Goal: Task Accomplishment & Management: Use online tool/utility

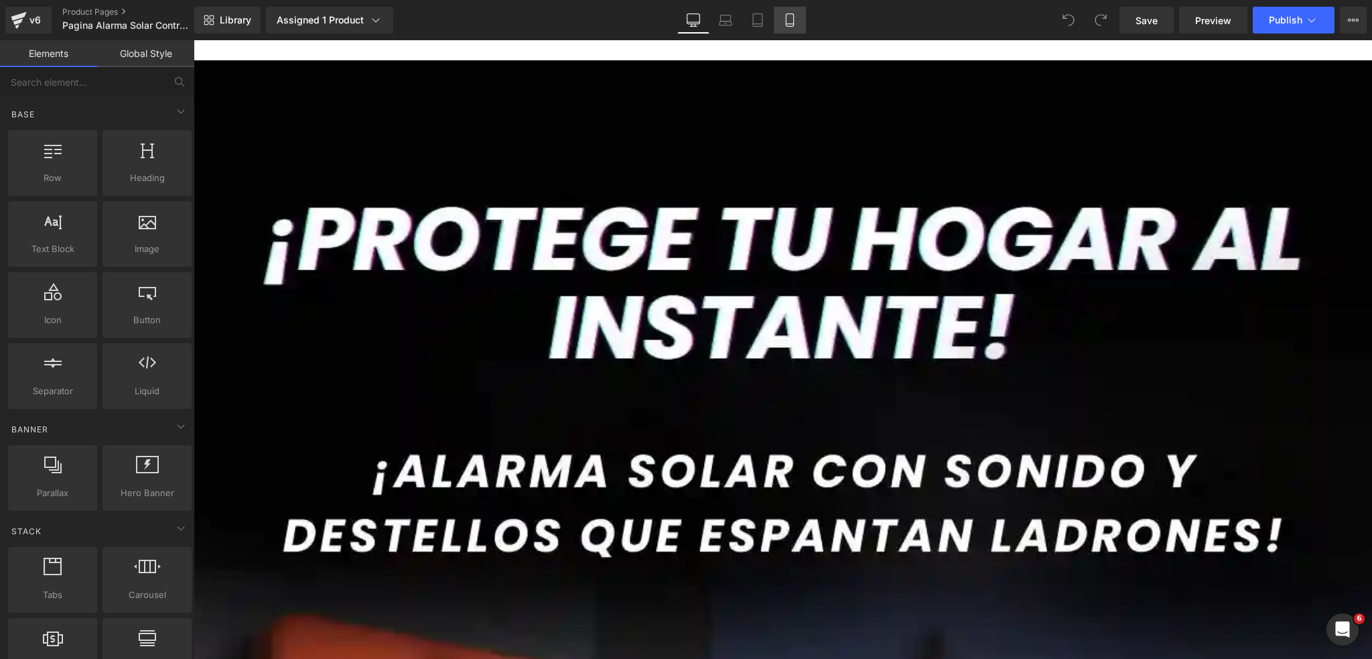
click at [794, 11] on link "Mobile" at bounding box center [790, 20] width 32 height 27
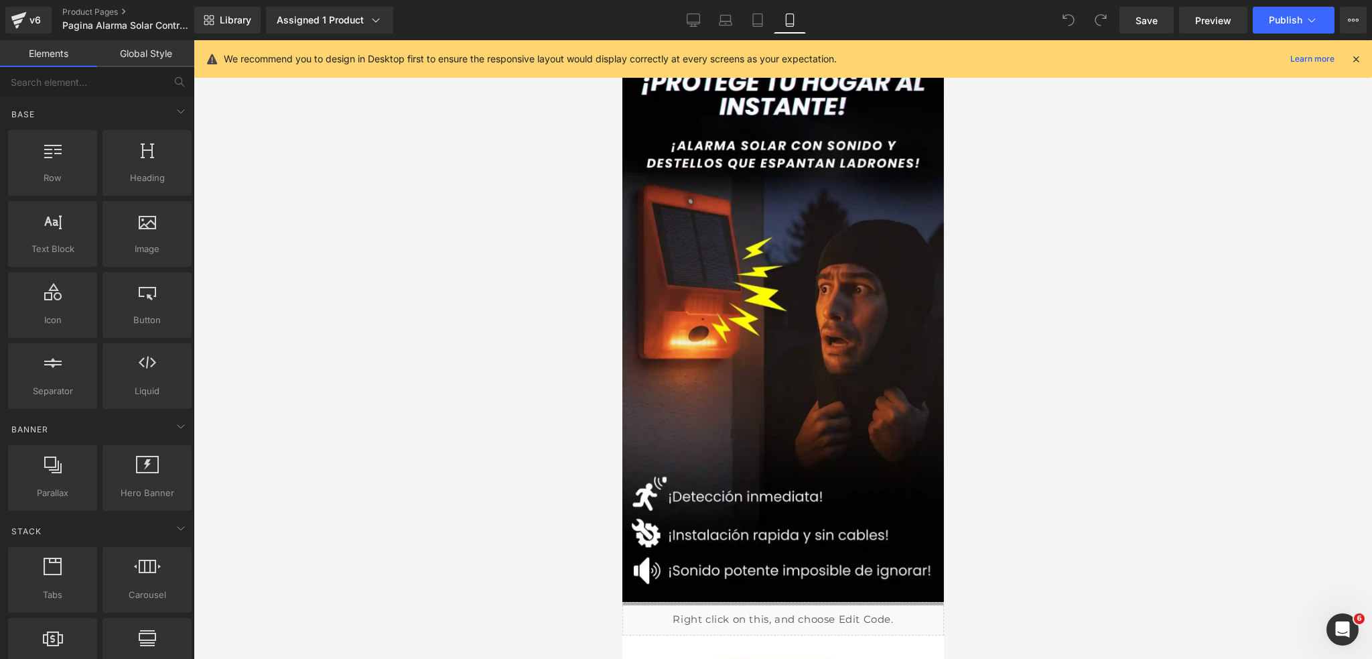
click at [1362, 60] on div "We recommend you to design in Desktop first to ensure the responsive layout wou…" at bounding box center [783, 59] width 1178 height 38
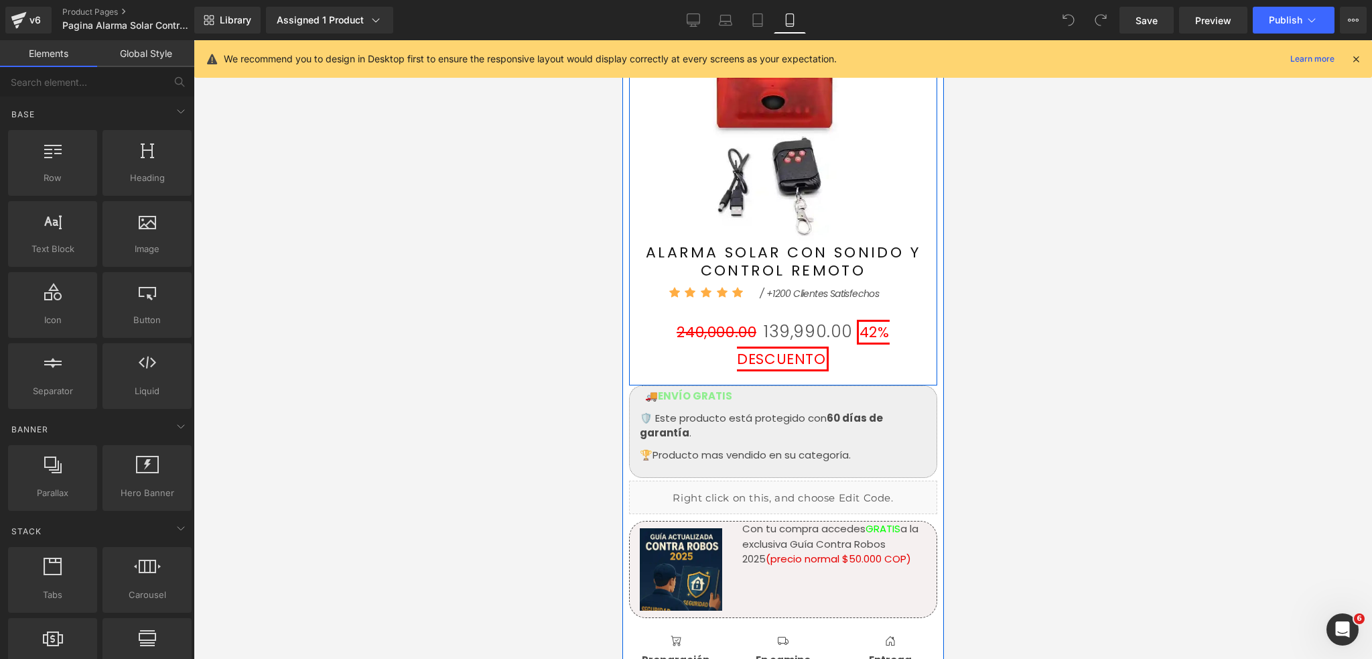
scroll to position [446, 0]
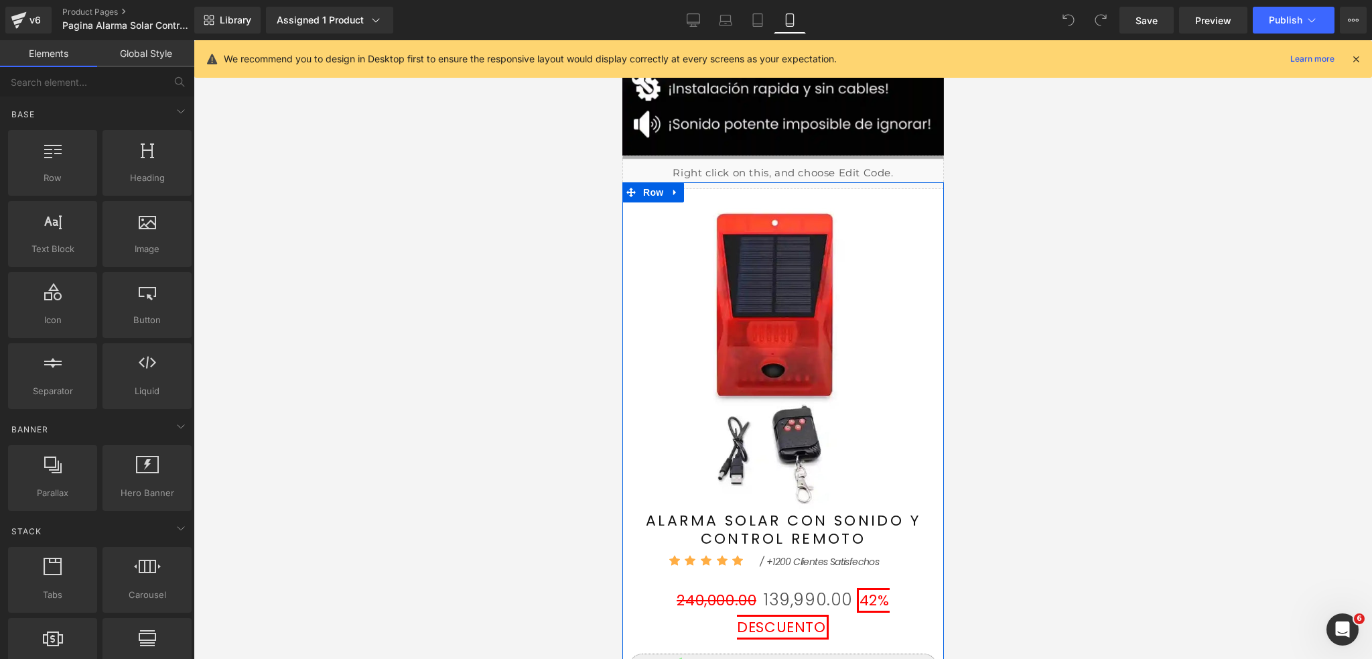
click at [645, 189] on span "Row" at bounding box center [652, 192] width 27 height 20
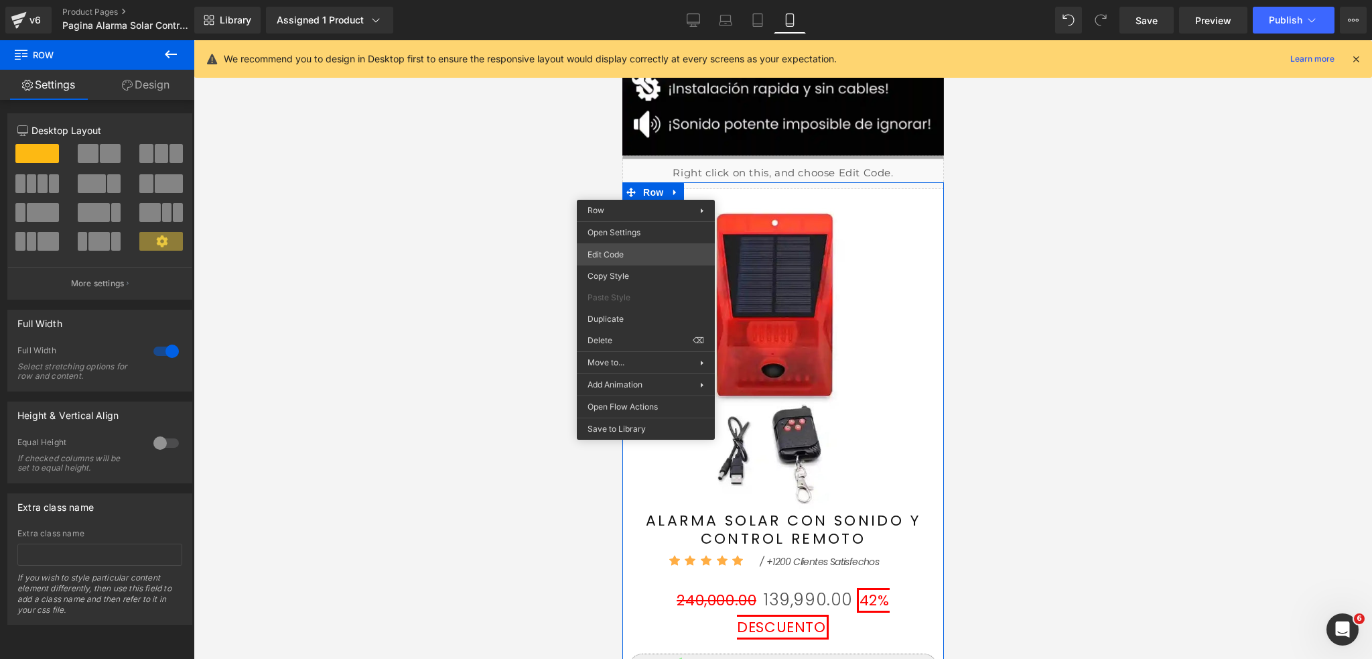
click at [635, 0] on div "Row You are previewing how the will restyle your page. You can not edit Element…" at bounding box center [686, 0] width 1372 height 0
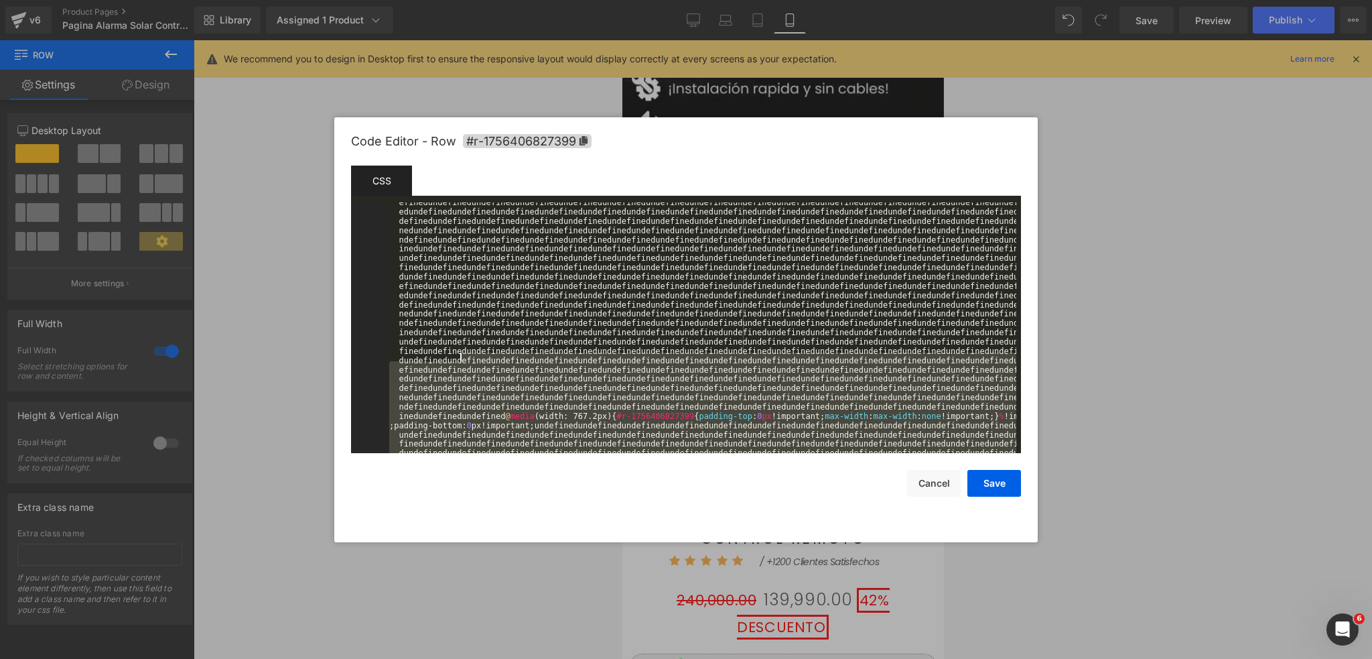
scroll to position [14114, 0]
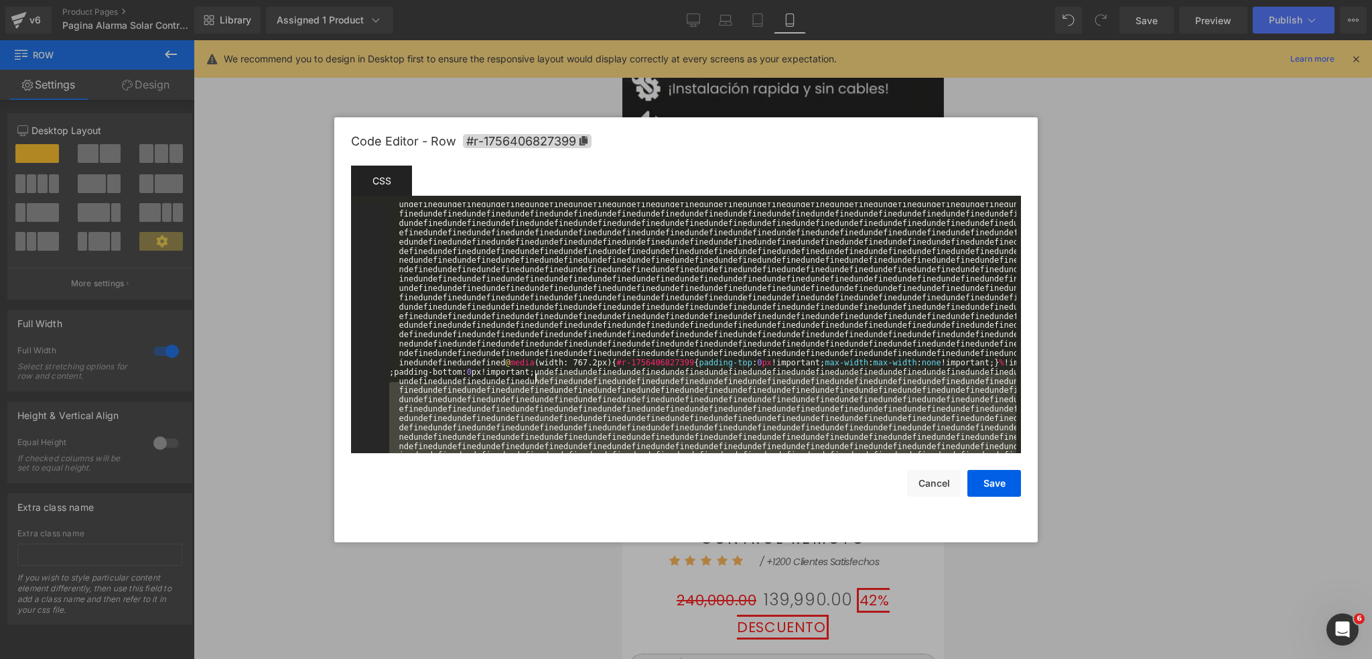
drag, startPoint x: 411, startPoint y: 442, endPoint x: 663, endPoint y: 413, distance: 252.9
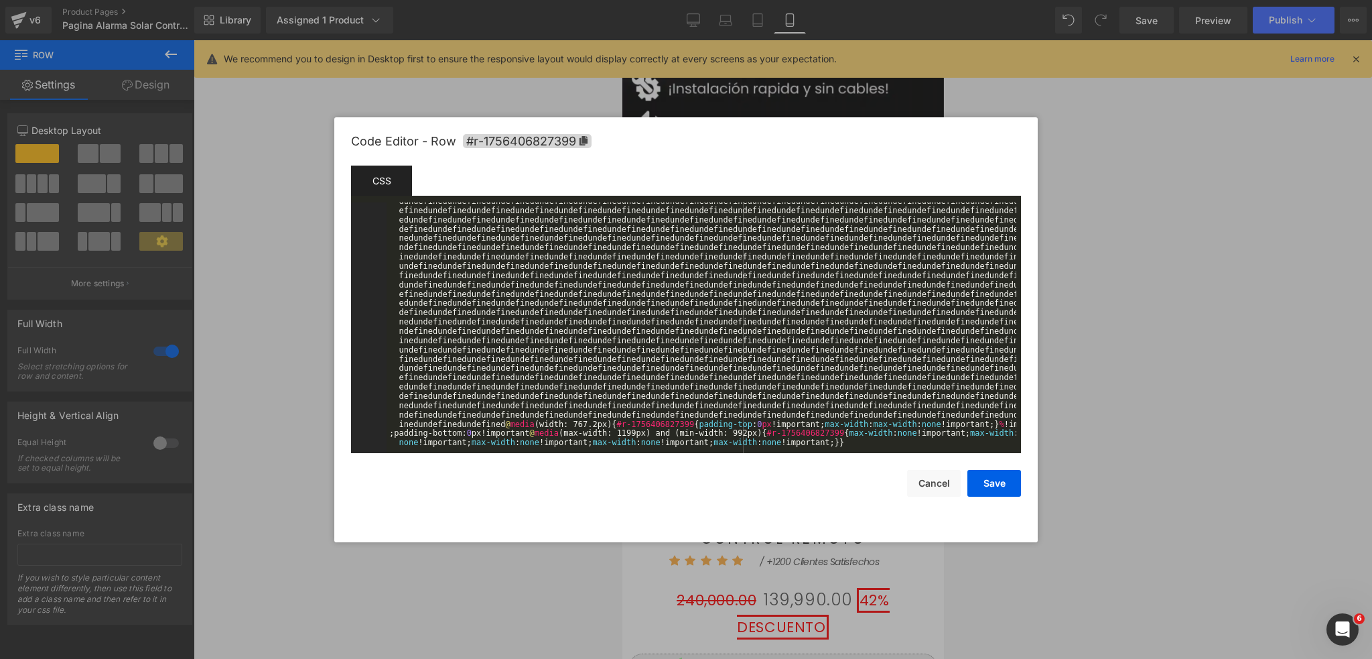
scroll to position [18693, 0]
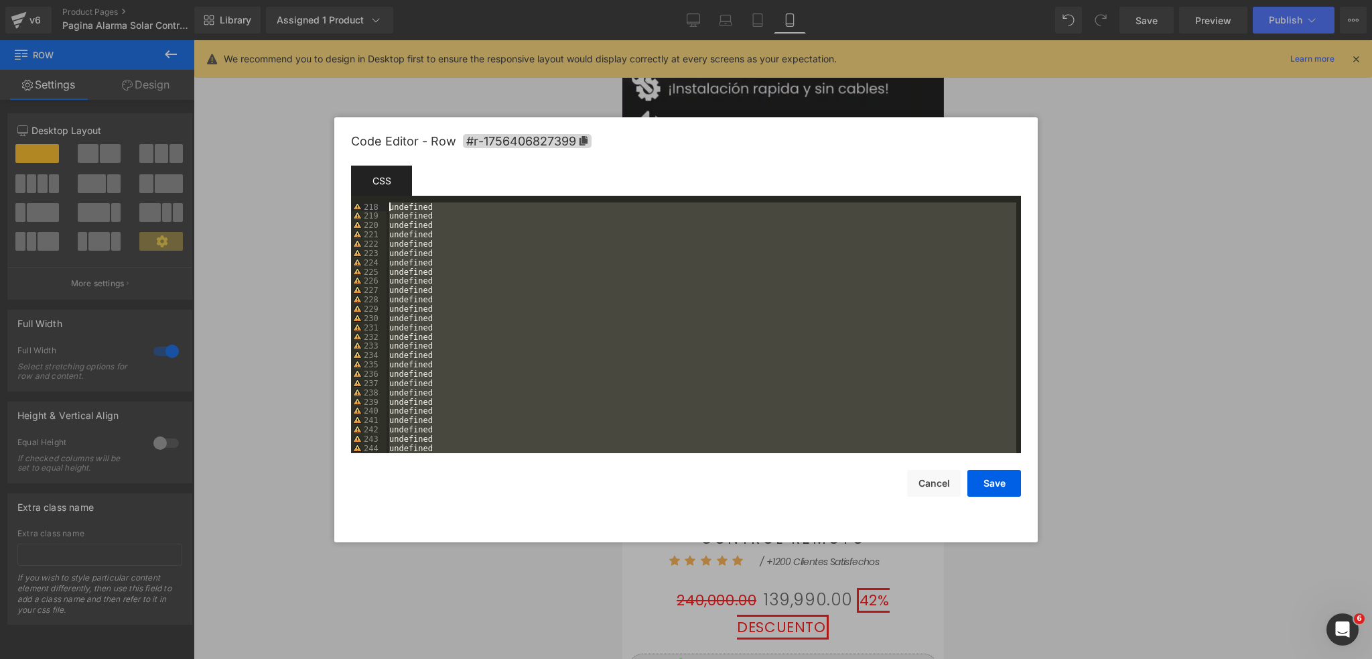
drag, startPoint x: 494, startPoint y: 430, endPoint x: 364, endPoint y: 130, distance: 326.8
click at [364, 130] on div "Code Editor - Row #r-1756406827399 Template CSS Script 218 219 220 221 222 223 …" at bounding box center [686, 329] width 670 height 425
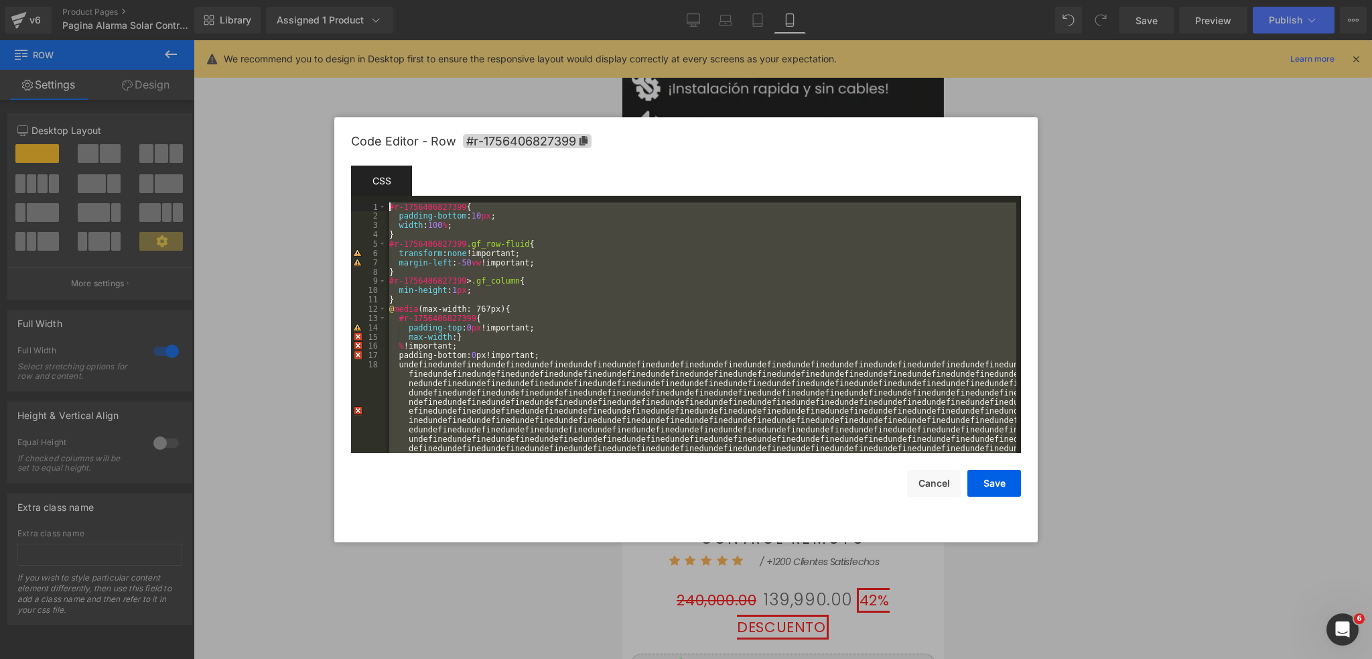
scroll to position [0, 0]
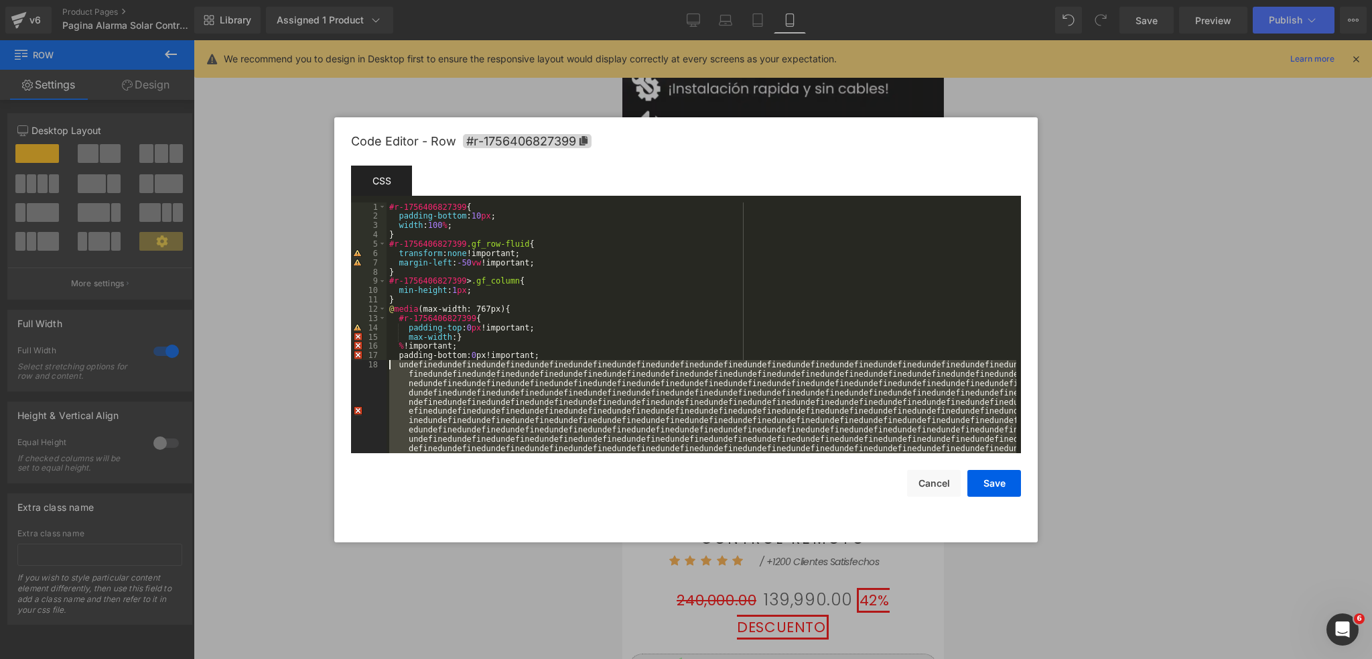
drag, startPoint x: 430, startPoint y: 403, endPoint x: 394, endPoint y: 366, distance: 51.6
click at [394, 366] on div "#r-1756406827399 { padding-bottom : 10 px ; width : 100 % ; } #r-1756406827399 …" at bounding box center [702, 383] width 630 height 362
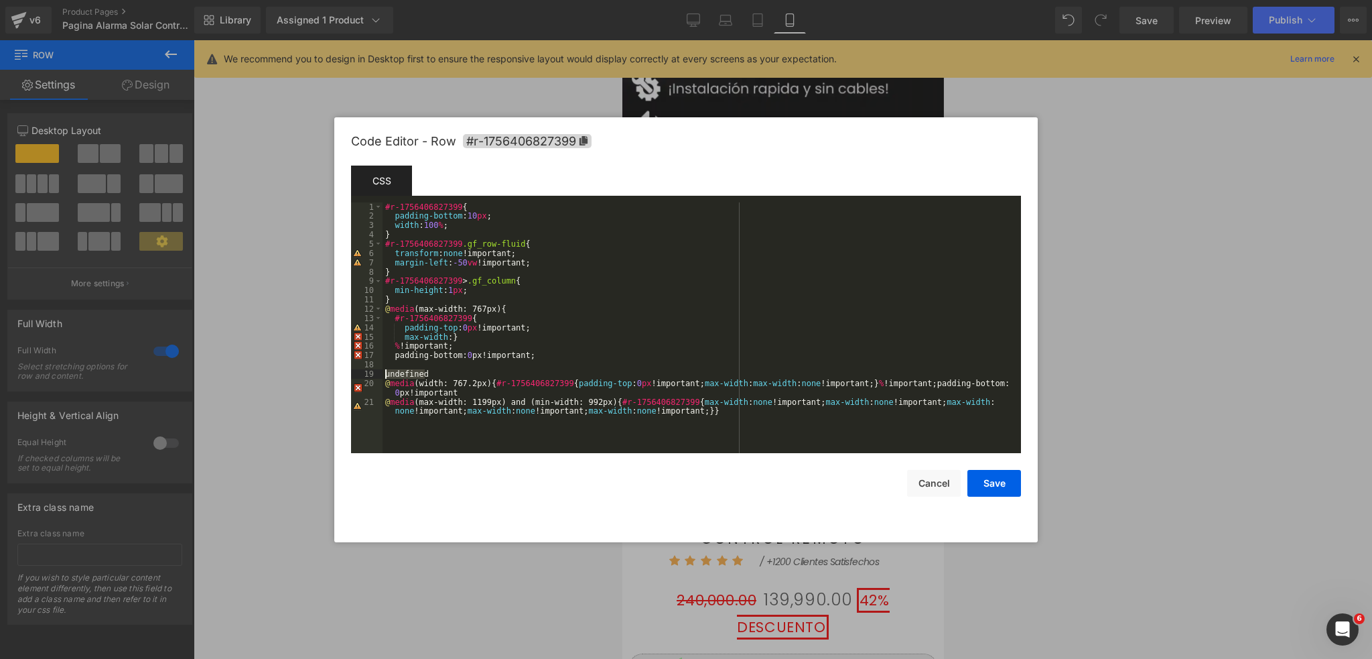
drag, startPoint x: 433, startPoint y: 375, endPoint x: 372, endPoint y: 377, distance: 61.7
click at [372, 377] on pre "1 2 3 4 5 6 7 8 9 10 11 12 13 14 15 16 17 18 19 20 21 #r-1756406827399 { paddin…" at bounding box center [686, 327] width 670 height 251
click at [472, 362] on div "#r-1756406827399 { padding-bottom : 10 px ; width : 100 % ; } #r-1756406827399 …" at bounding box center [702, 341] width 639 height 279
click at [397, 364] on div "#r-1756406827399 { padding-bottom : 10 px ; width : 100 % ; } #r-1756406827399 …" at bounding box center [702, 341] width 639 height 279
click at [488, 381] on div "#r-1756406827399 { padding-bottom : 10 px ; width : 100 % ; } #r-1756406827399 …" at bounding box center [702, 341] width 639 height 279
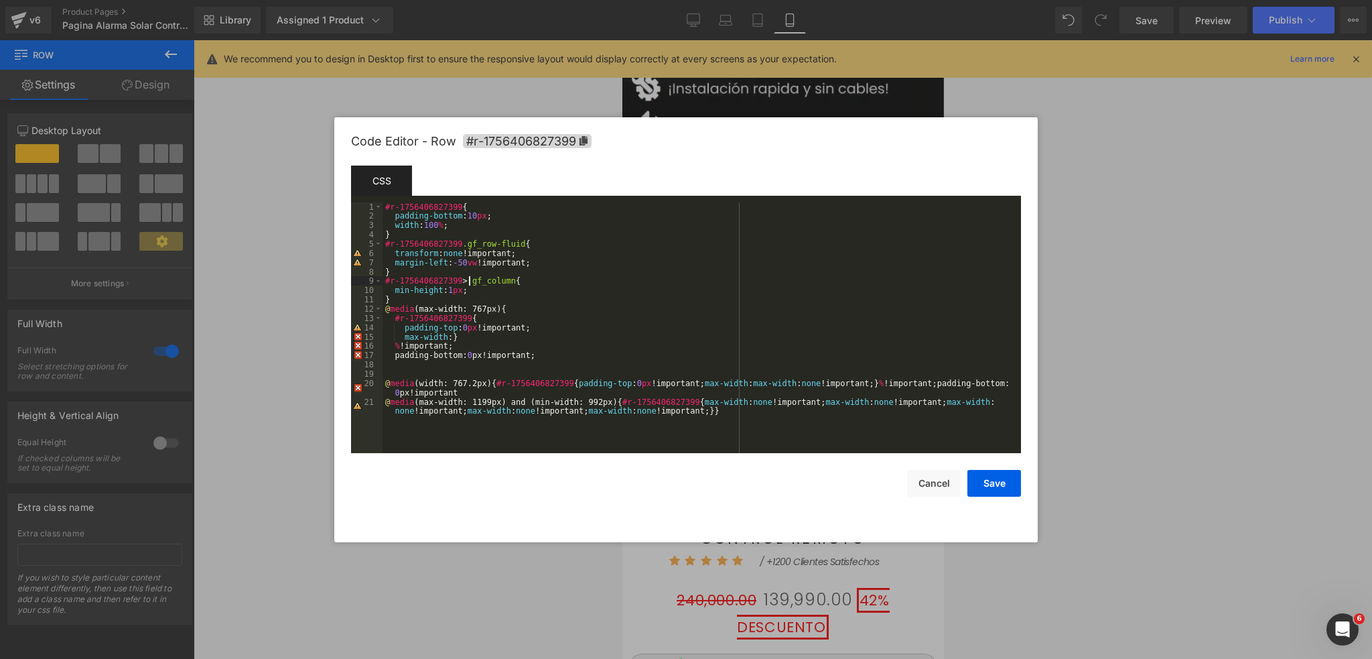
click at [468, 285] on div "#r-1756406827399 { padding-bottom : 10 px ; width : 100 % ; } #r-1756406827399 …" at bounding box center [702, 341] width 639 height 279
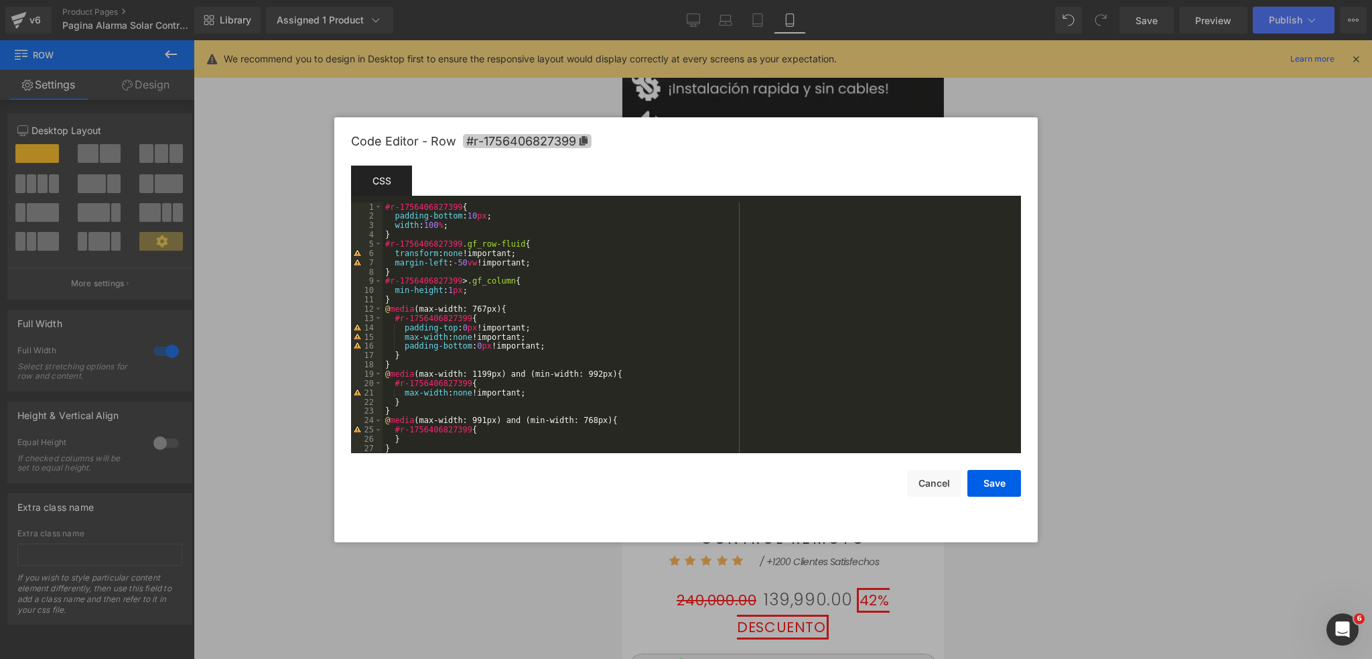
click at [524, 145] on span "#r-1756406827399" at bounding box center [527, 141] width 129 height 14
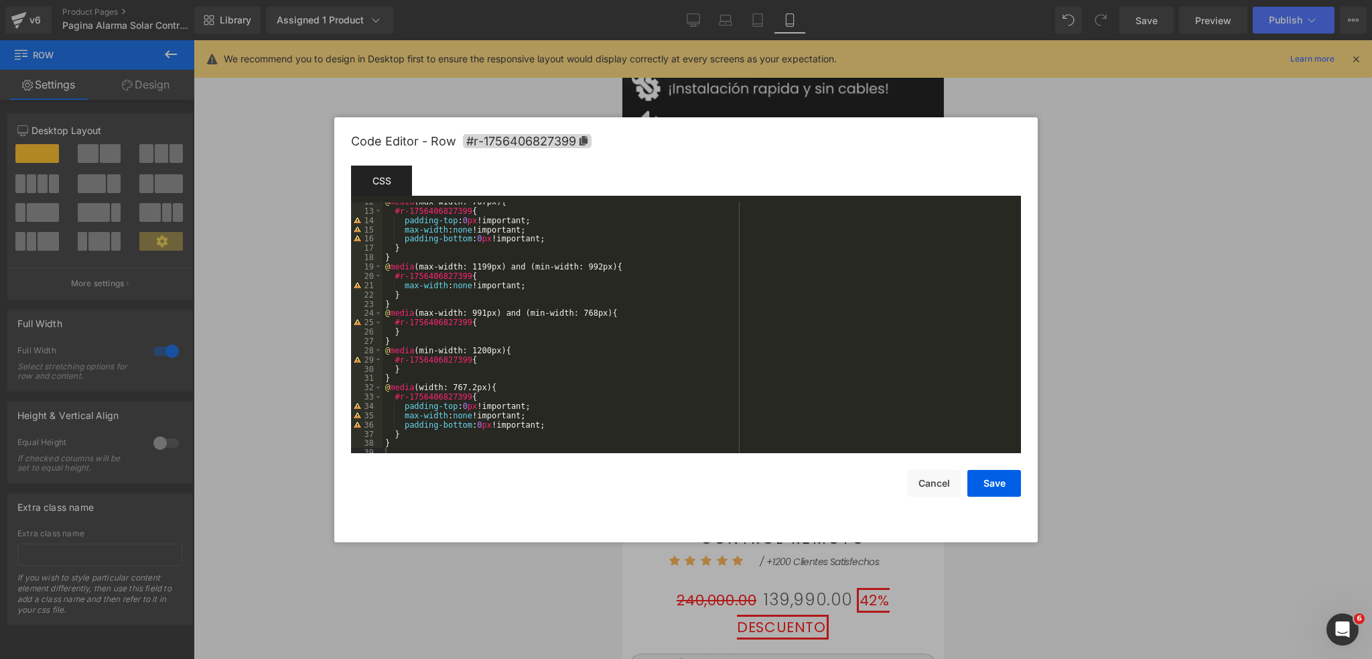
scroll to position [111, 0]
click at [990, 489] on button "Save" at bounding box center [994, 483] width 54 height 27
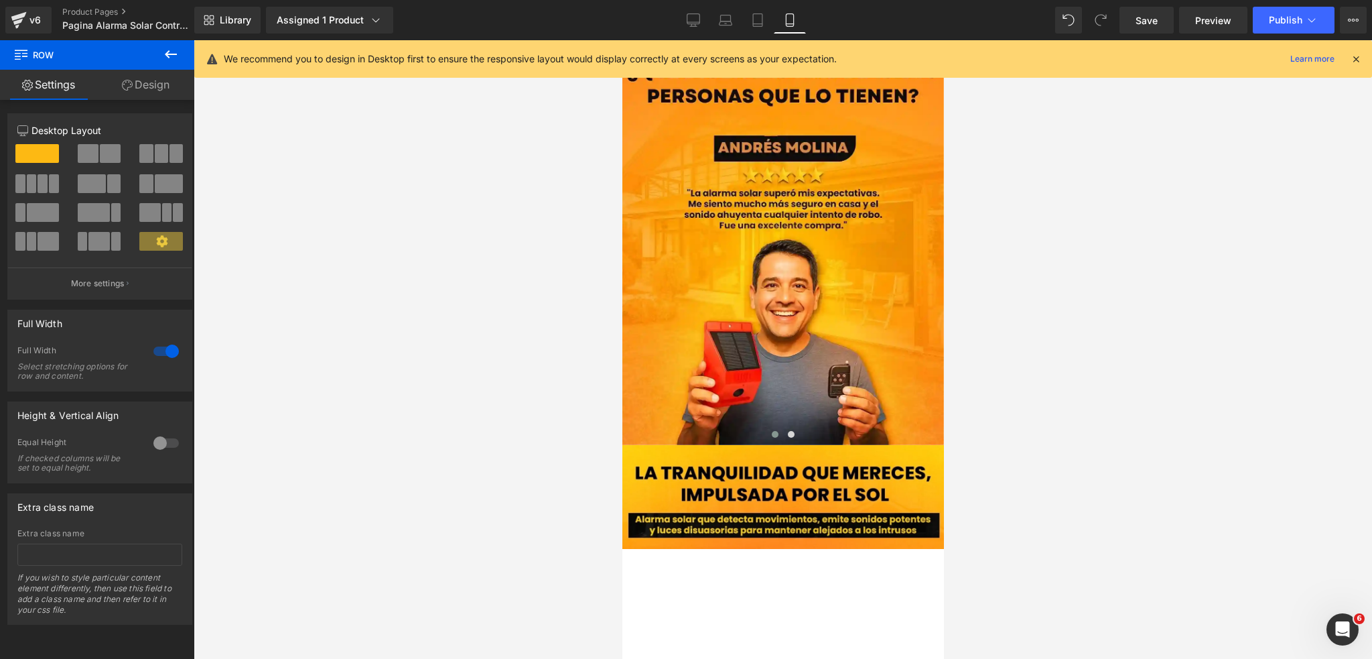
scroll to position [1516, 0]
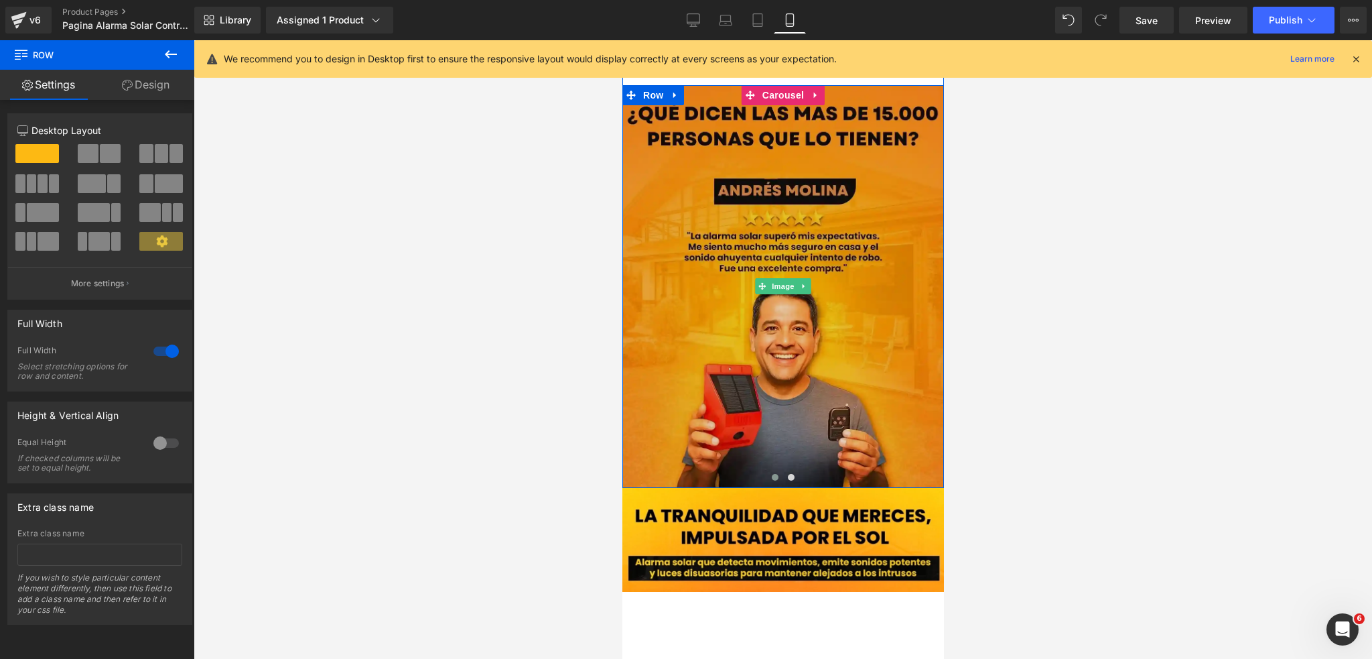
click at [846, 354] on img at bounding box center [783, 286] width 322 height 402
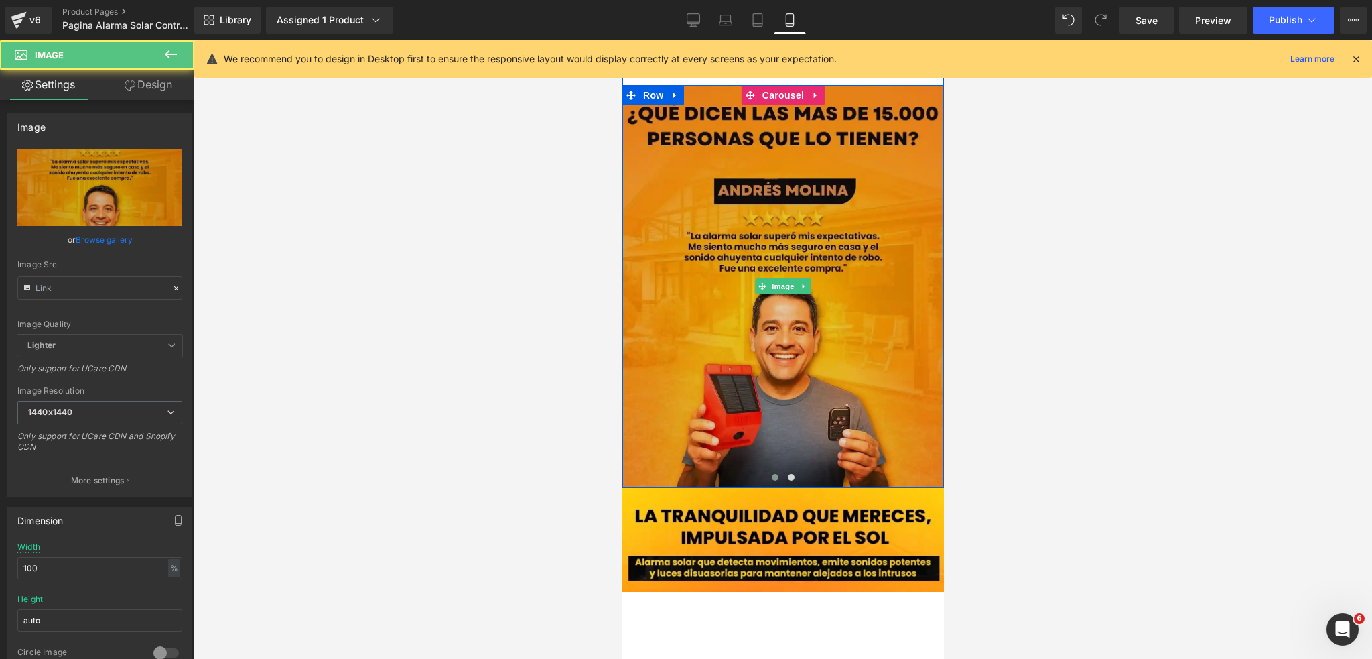
type input "[URL][DOMAIN_NAME][PERSON_NAME]"
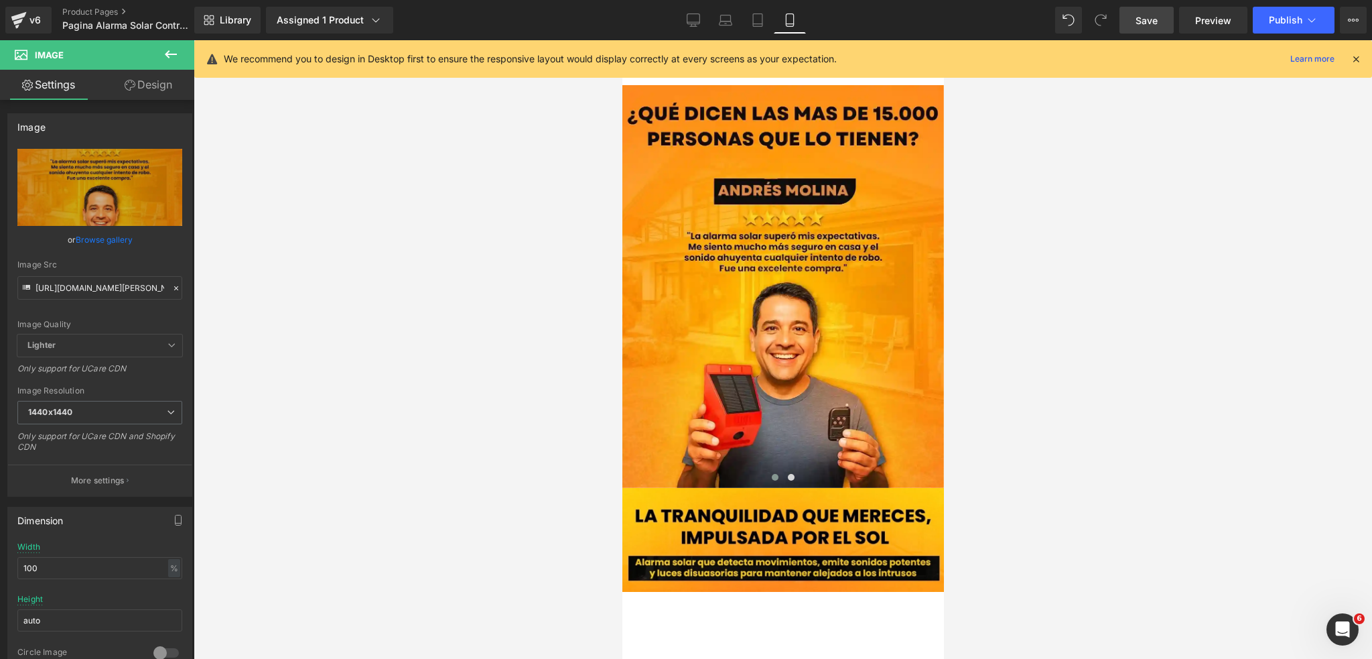
click at [1160, 19] on link "Save" at bounding box center [1147, 20] width 54 height 27
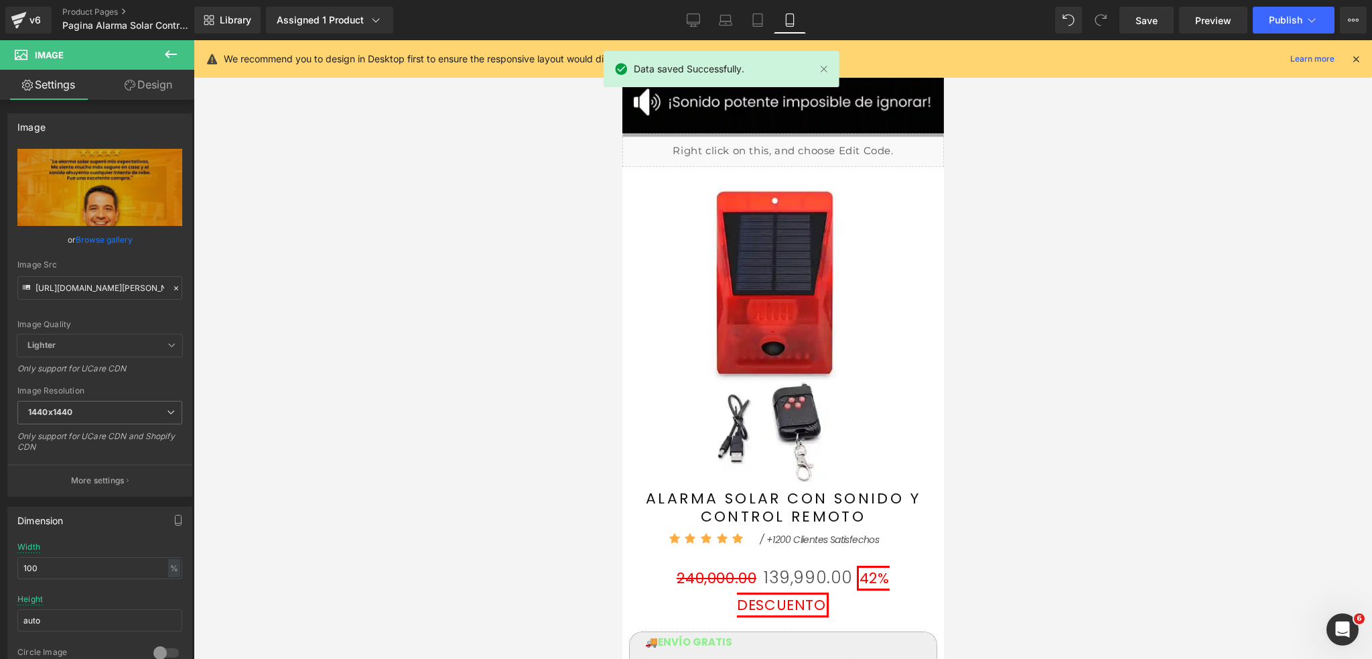
scroll to position [451, 0]
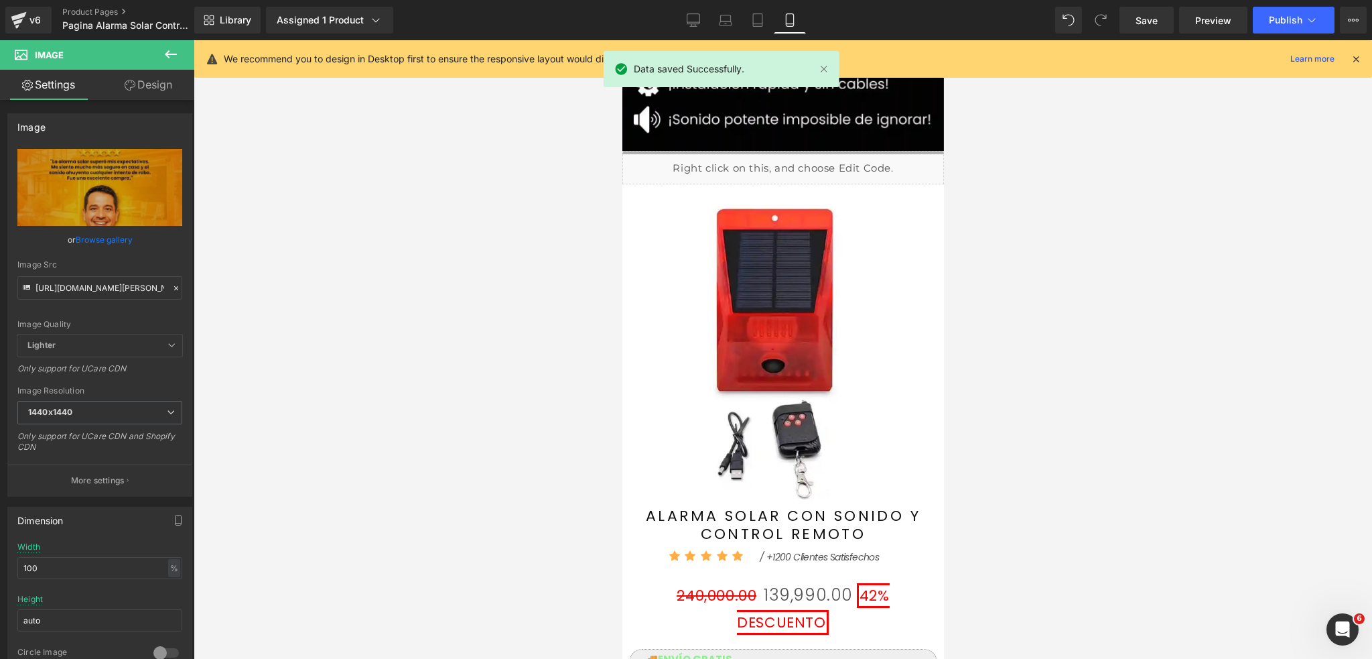
click at [649, 222] on img at bounding box center [782, 350] width 308 height 308
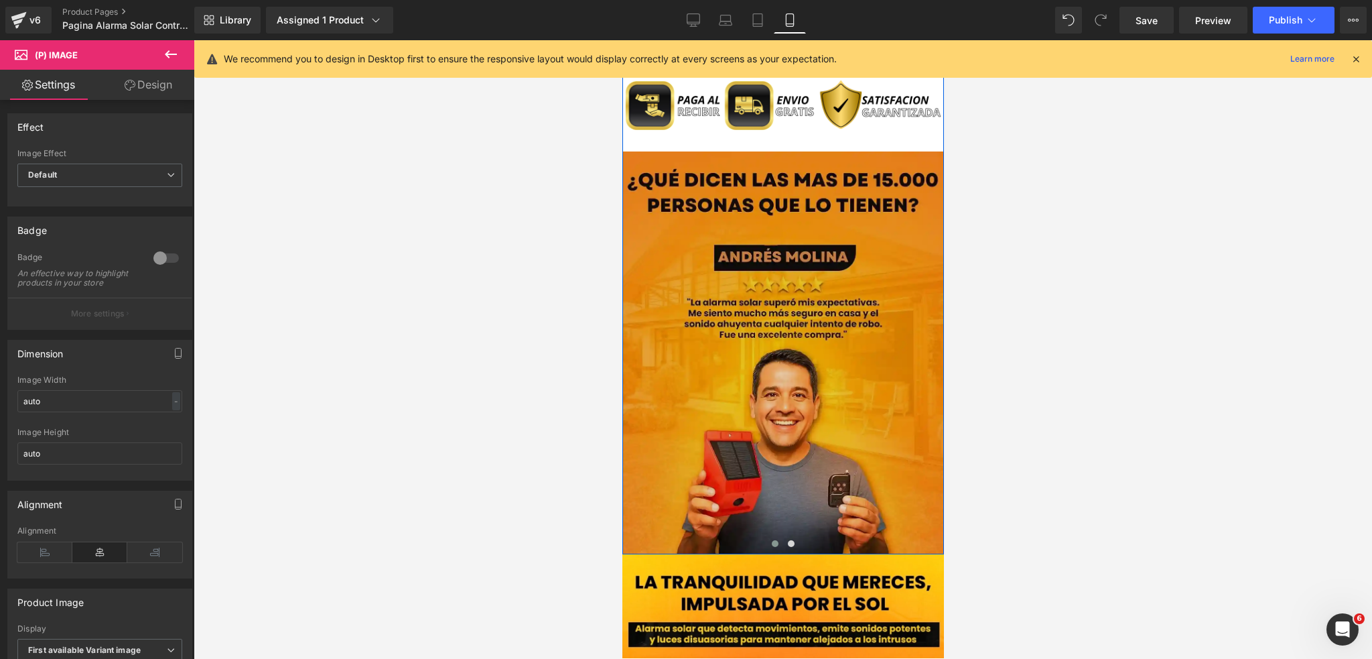
scroll to position [1433, 0]
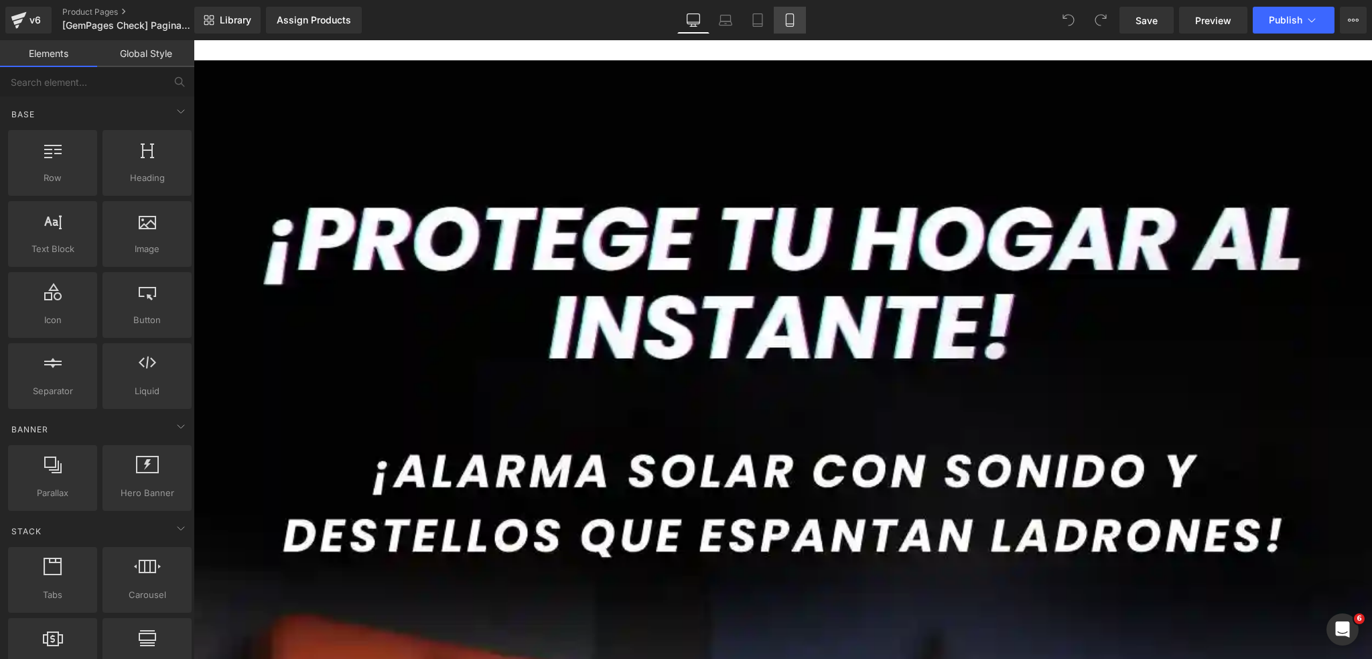
click at [778, 22] on link "Mobile" at bounding box center [790, 20] width 32 height 27
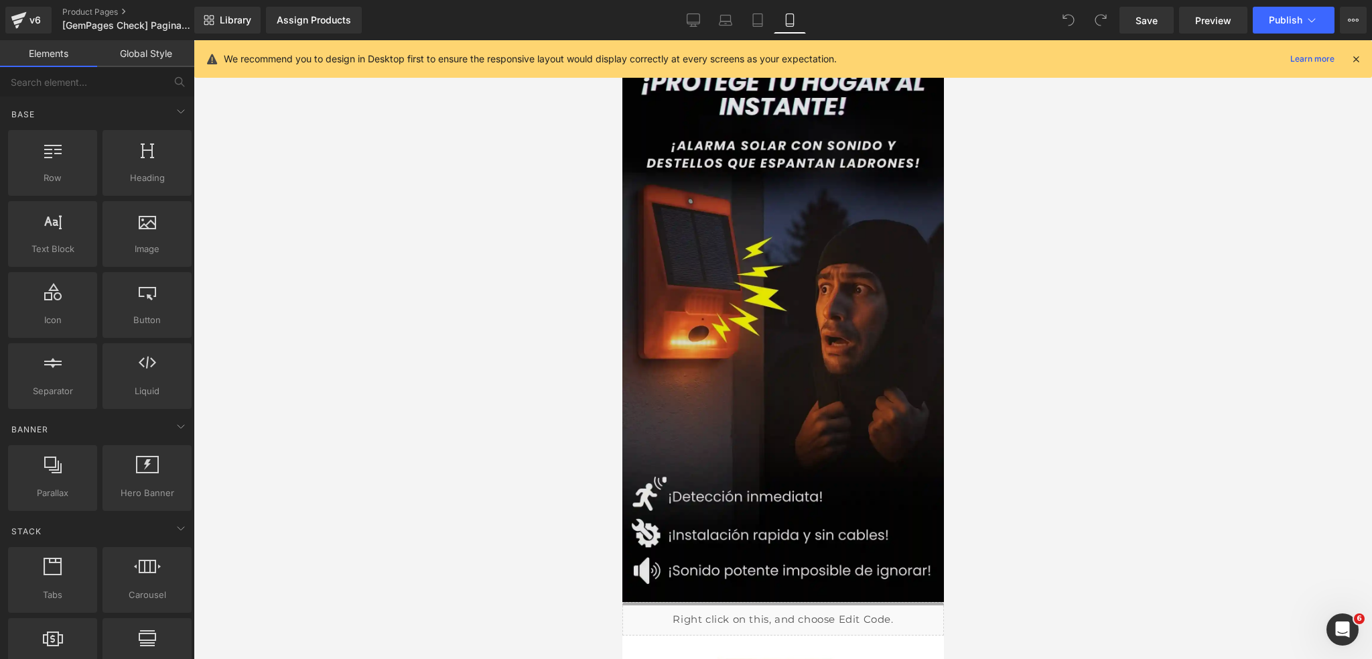
scroll to position [89, 0]
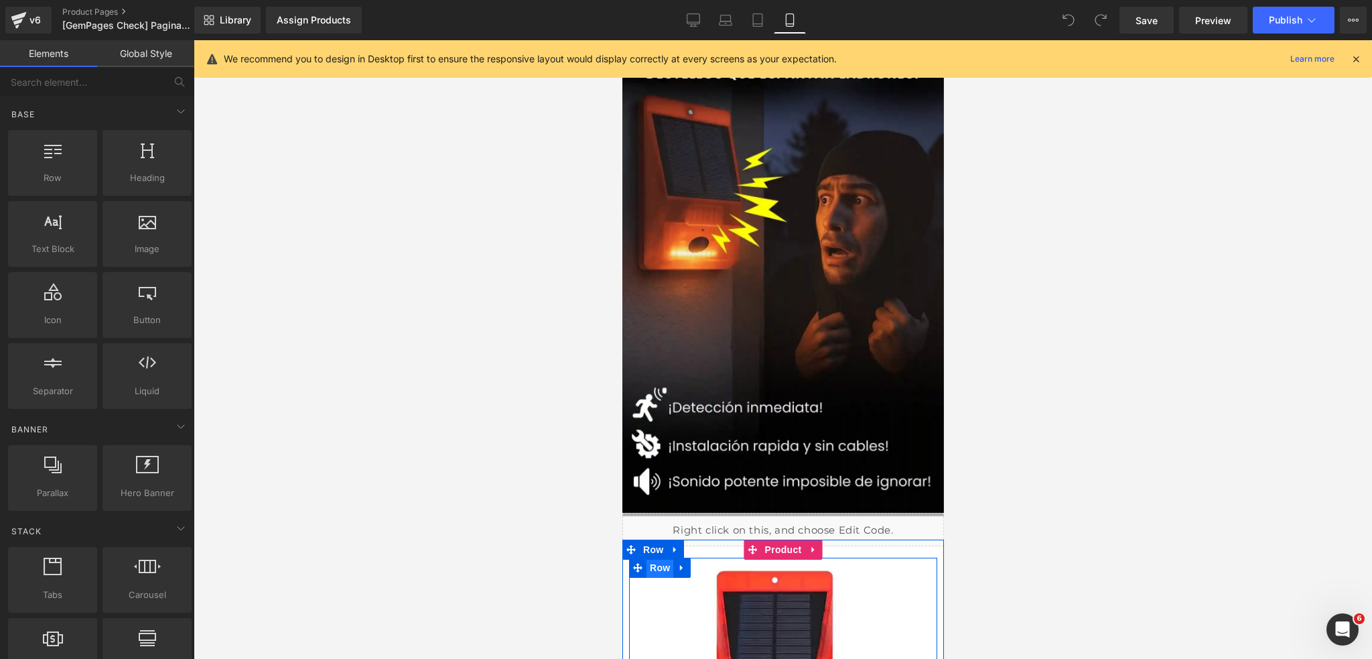
click at [663, 569] on span "Row" at bounding box center [659, 567] width 27 height 20
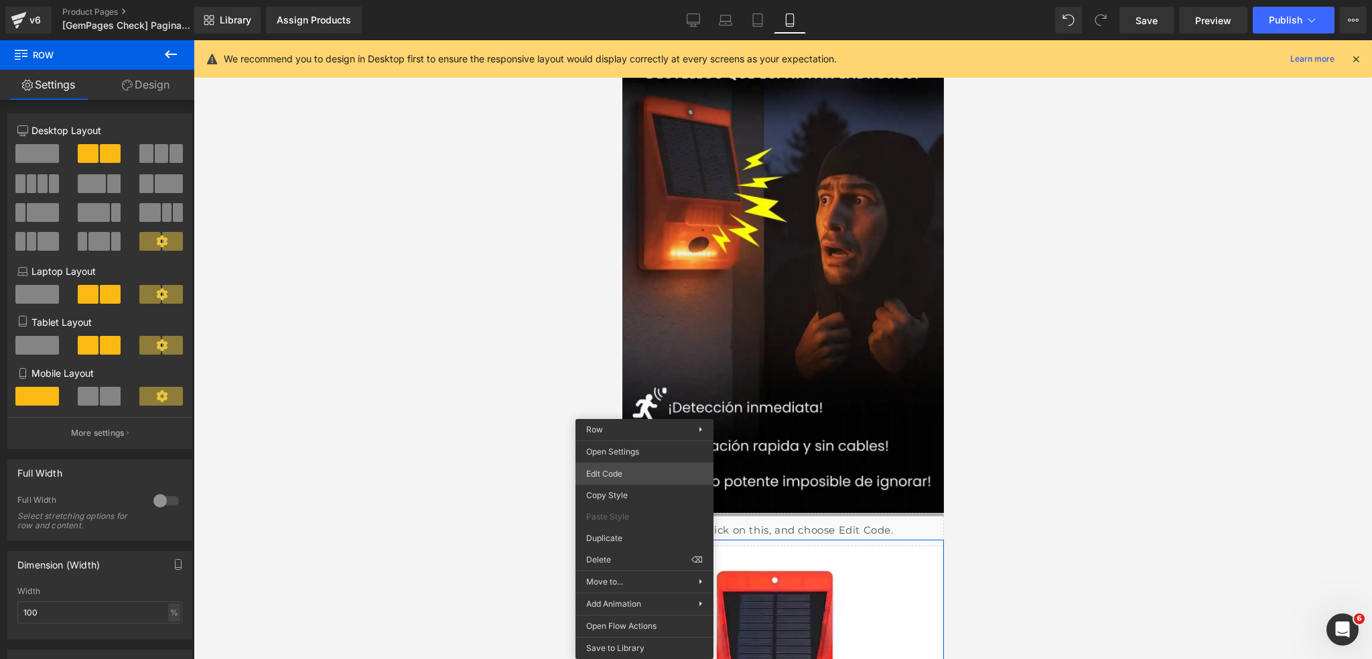
click at [673, 0] on div "Row You are previewing how the will restyle your page. You can not edit Element…" at bounding box center [686, 0] width 1372 height 0
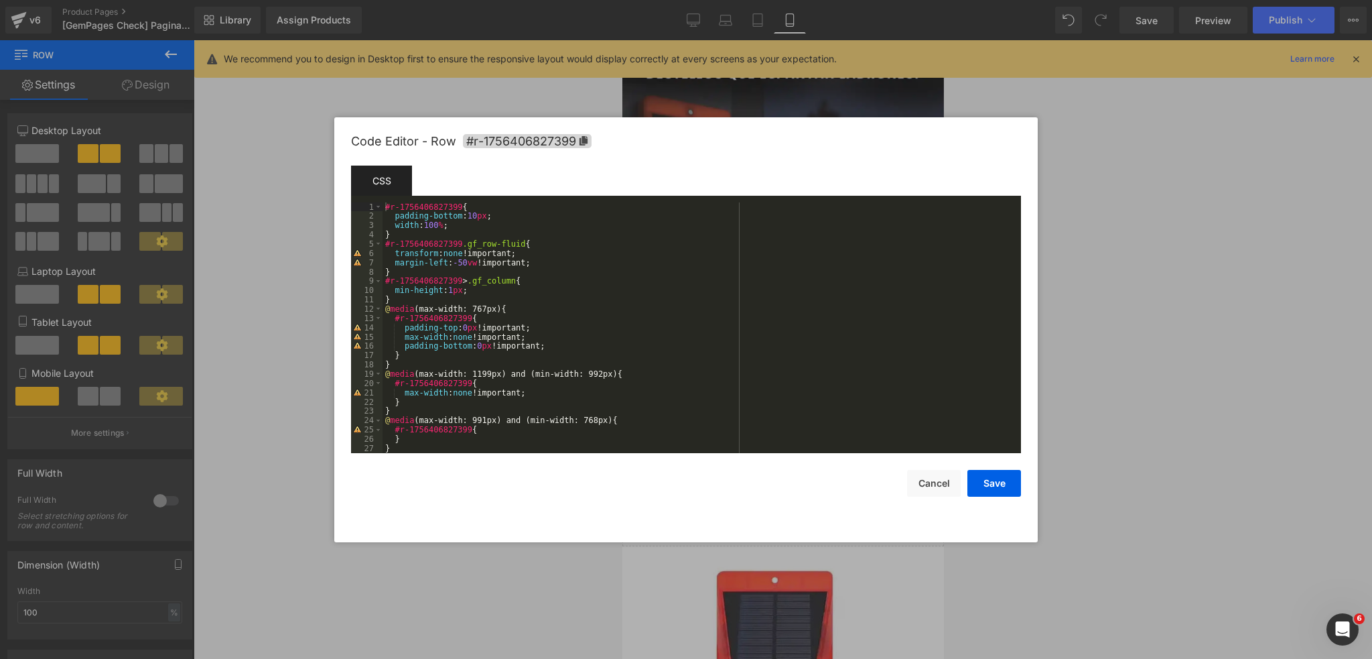
click at [423, 347] on div "#r-1756406827399 { padding-bottom : 10 px ; width : 100 % ; } #r-1756406827399 …" at bounding box center [700, 336] width 634 height 269
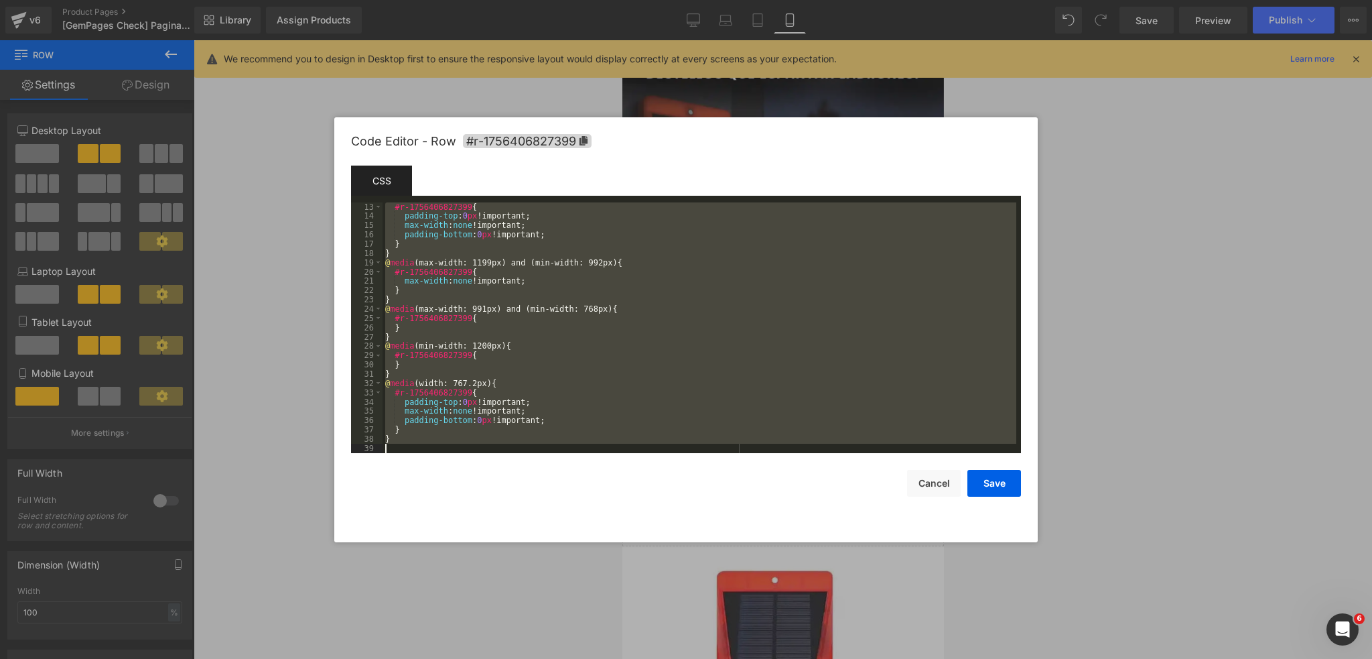
scroll to position [111, 0]
click at [640, 362] on div "#r-1756406827399 { padding-top : 0 px !important; max-width : none !important; …" at bounding box center [700, 327] width 634 height 251
